Goal: Transaction & Acquisition: Purchase product/service

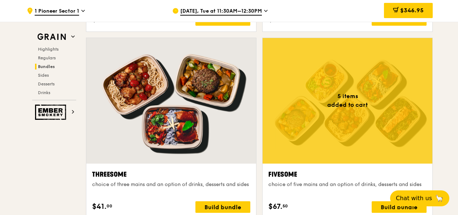
click at [258, 9] on span "[DATE], Tue at 11:30AM–12:30PM" at bounding box center [221, 12] width 82 height 8
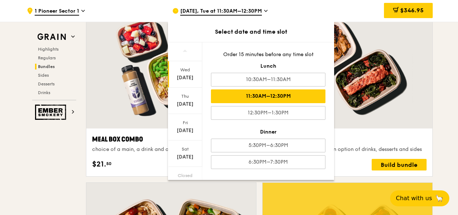
click at [182, 75] on div "[DATE]" at bounding box center [185, 77] width 32 height 7
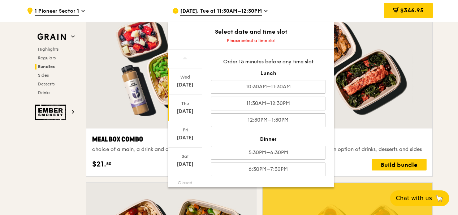
click at [190, 112] on div "[DATE]" at bounding box center [185, 111] width 32 height 7
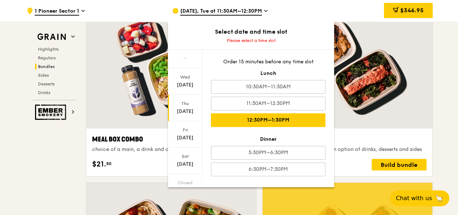
click at [268, 117] on div "12:30PM–1:30PM" at bounding box center [268, 120] width 114 height 14
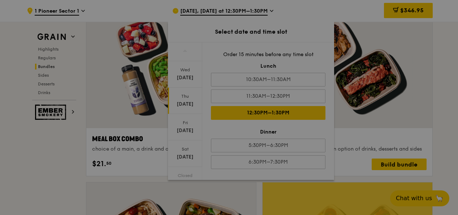
scroll to position [1117, 0]
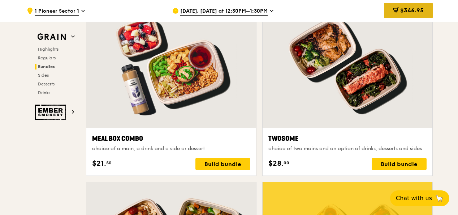
click at [406, 12] on span "$346.95" at bounding box center [411, 10] width 23 height 7
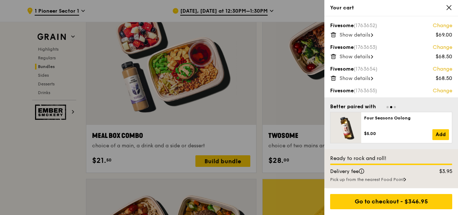
scroll to position [1081, 0]
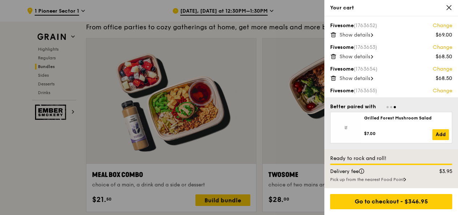
click at [449, 6] on icon at bounding box center [449, 7] width 7 height 7
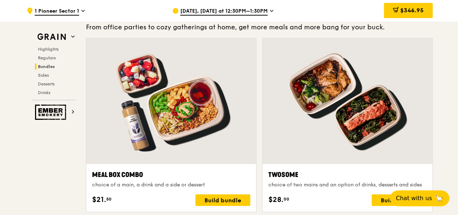
click at [228, 12] on span "[DATE], [DATE] at 12:30PM–1:30PM" at bounding box center [223, 12] width 87 height 8
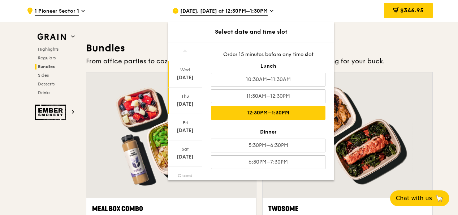
scroll to position [1008, 0]
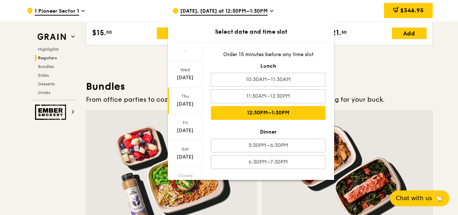
click at [183, 51] on icon at bounding box center [185, 50] width 5 height 2
click at [188, 77] on div "[DATE]" at bounding box center [185, 77] width 32 height 7
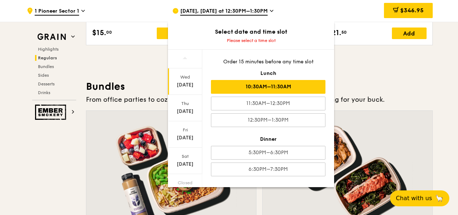
click at [232, 88] on div "10:30AM–11:30AM" at bounding box center [268, 87] width 114 height 14
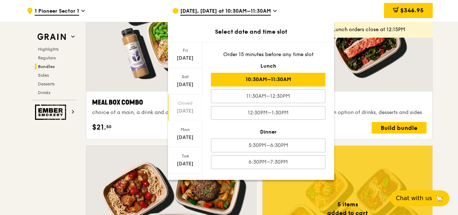
scroll to position [83, 0]
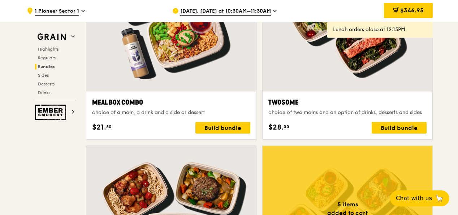
click at [66, 11] on span "1 Pioneer Sector 1" at bounding box center [57, 12] width 44 height 8
